Goal: Information Seeking & Learning: Learn about a topic

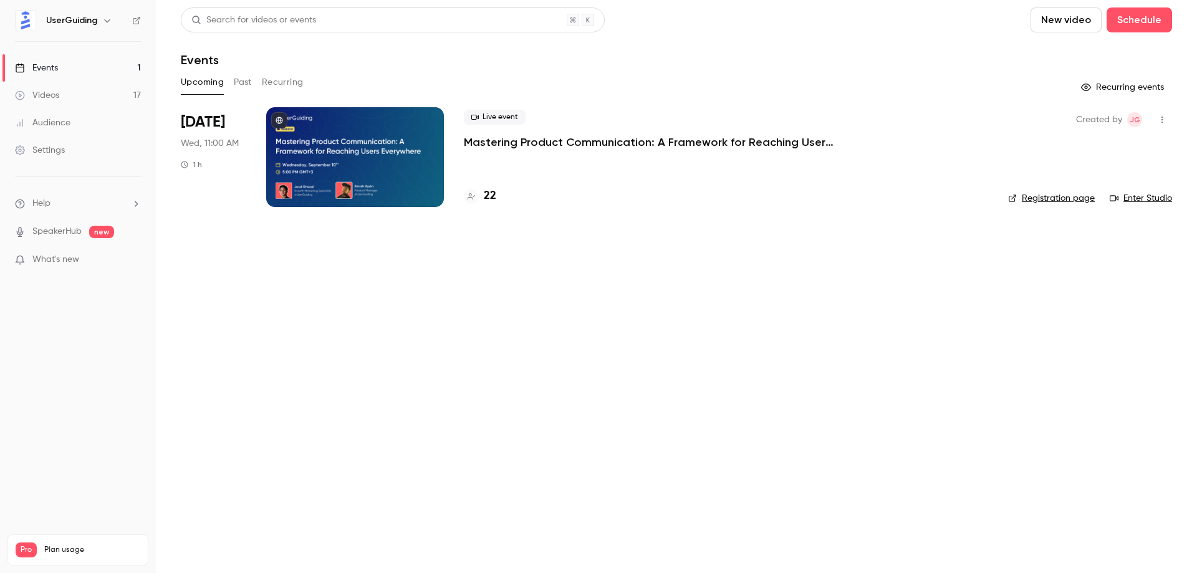
click at [244, 82] on button "Past" at bounding box center [243, 82] width 18 height 20
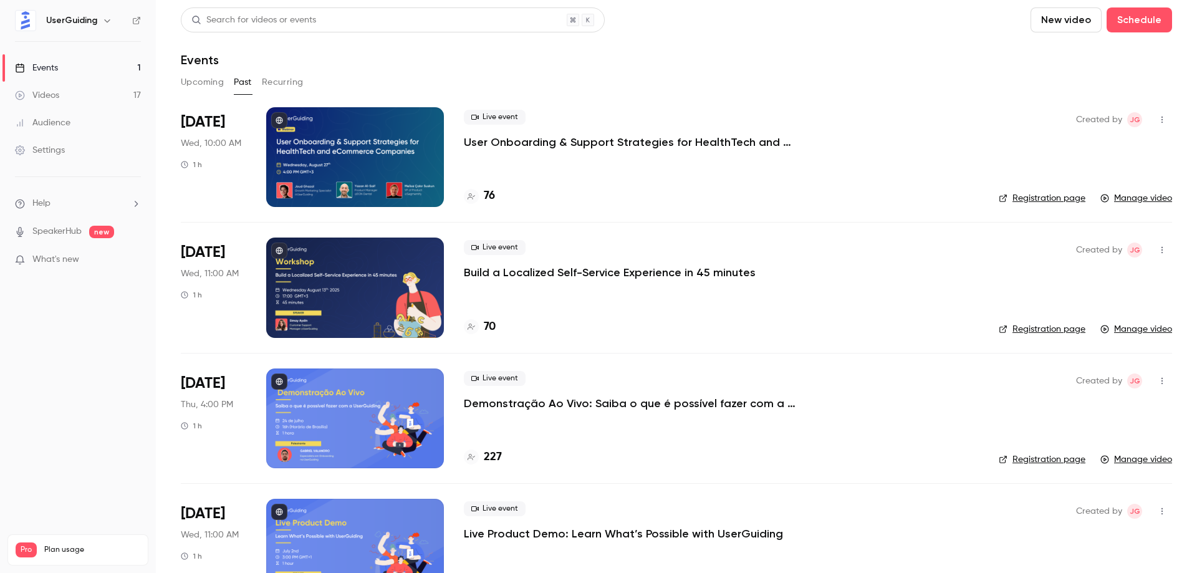
click at [512, 140] on p "User Onboarding & Support Strategies for HealthTech and eCommerce Companies" at bounding box center [651, 142] width 374 height 15
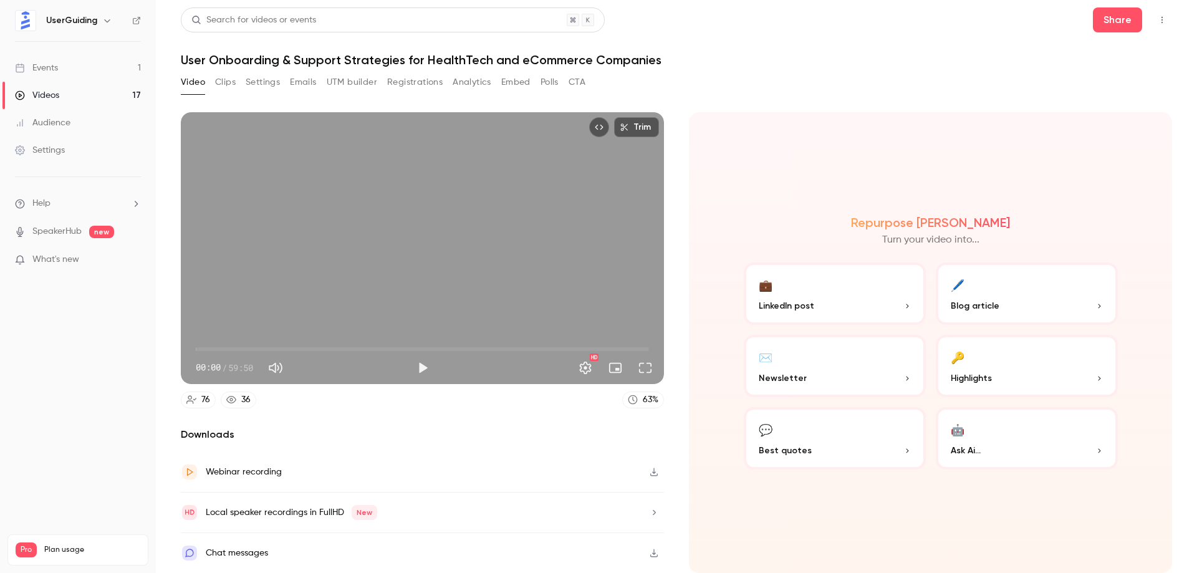
click at [409, 79] on button "Registrations" at bounding box center [414, 82] width 55 height 20
